Goal: Task Accomplishment & Management: Manage account settings

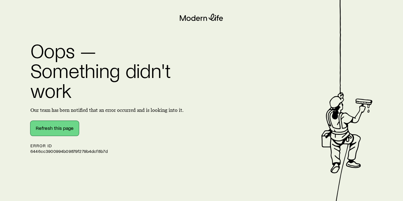
click at [59, 129] on button "Refresh this page" at bounding box center [54, 128] width 48 height 15
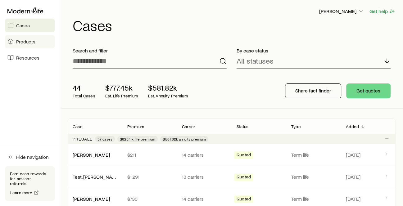
click at [24, 43] on span "Products" at bounding box center [25, 41] width 19 height 6
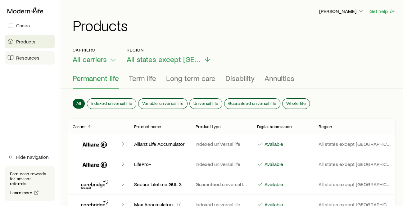
click at [22, 59] on span "Resources" at bounding box center [27, 58] width 23 height 6
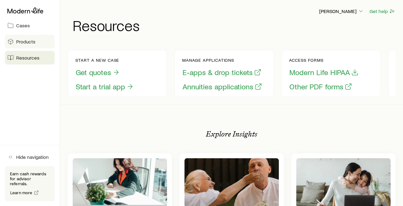
click at [19, 43] on span "Products" at bounding box center [25, 41] width 19 height 6
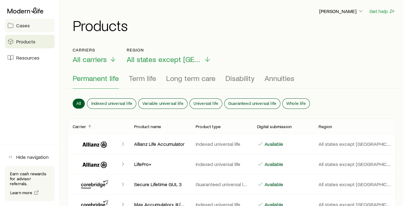
click at [25, 25] on span "Cases" at bounding box center [23, 25] width 14 height 6
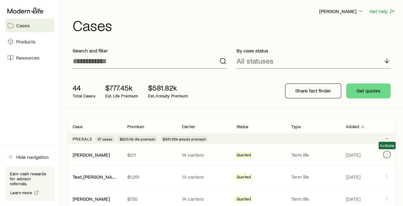
click at [387, 153] on icon "Client cases" at bounding box center [386, 154] width 5 height 5
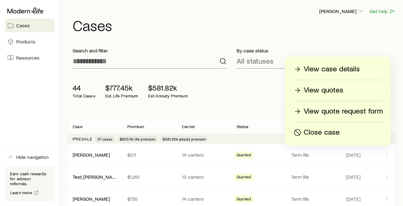
click at [58, 102] on aside "Cases Products Resources Hide navigation Earn cash rewards for advisor referral…" at bounding box center [30, 103] width 60 height 206
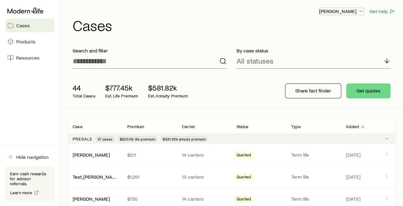
click at [358, 10] on icon "button" at bounding box center [360, 11] width 6 height 6
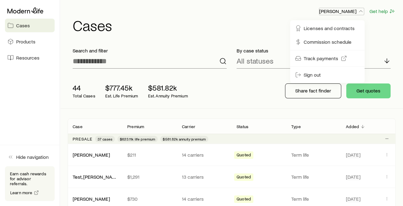
click at [358, 10] on icon "button" at bounding box center [360, 11] width 6 height 6
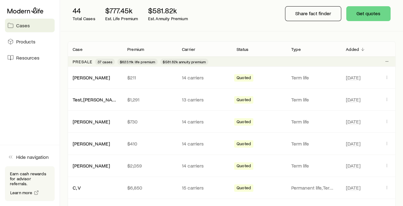
scroll to position [69, 0]
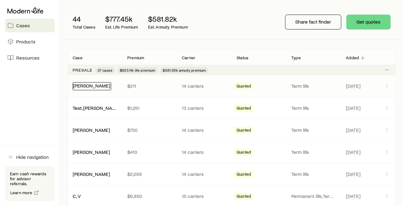
click at [93, 86] on link "[PERSON_NAME]" at bounding box center [91, 86] width 37 height 6
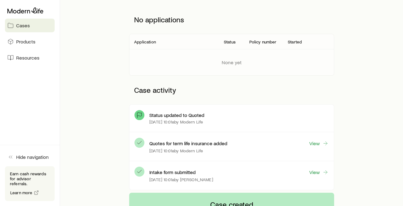
scroll to position [39, 0]
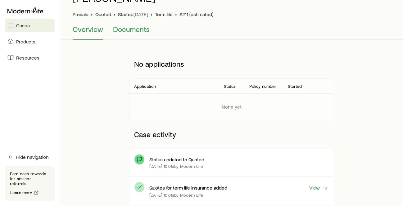
click at [135, 33] on span "Documents" at bounding box center [131, 29] width 37 height 9
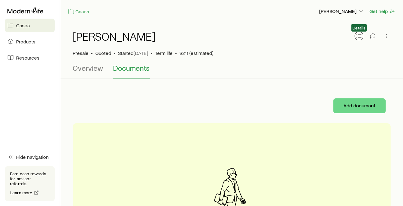
click at [358, 37] on icon "button" at bounding box center [358, 36] width 6 height 6
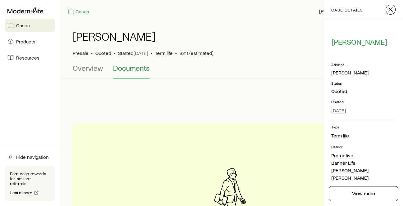
click at [390, 10] on line "button" at bounding box center [390, 10] width 4 height 4
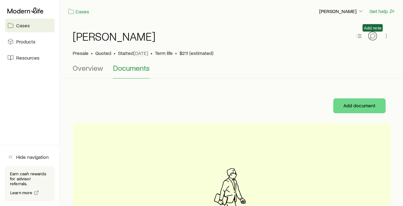
click at [371, 37] on icon "button" at bounding box center [372, 36] width 6 height 6
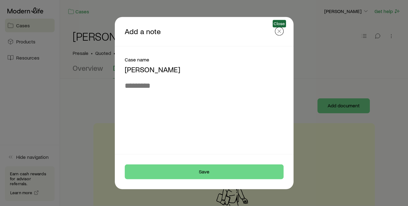
click at [279, 31] on line "button" at bounding box center [279, 31] width 3 height 3
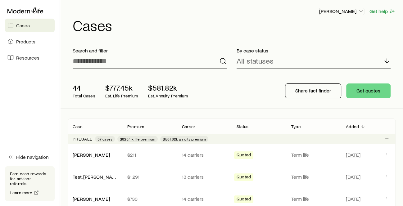
click at [362, 12] on icon "button" at bounding box center [360, 11] width 6 height 6
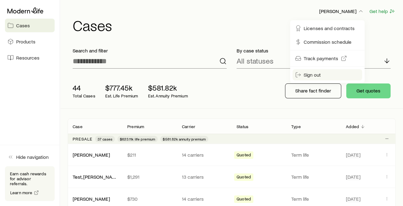
click at [319, 77] on span "Sign out" at bounding box center [311, 75] width 17 height 6
